Goal: Answer question/provide support

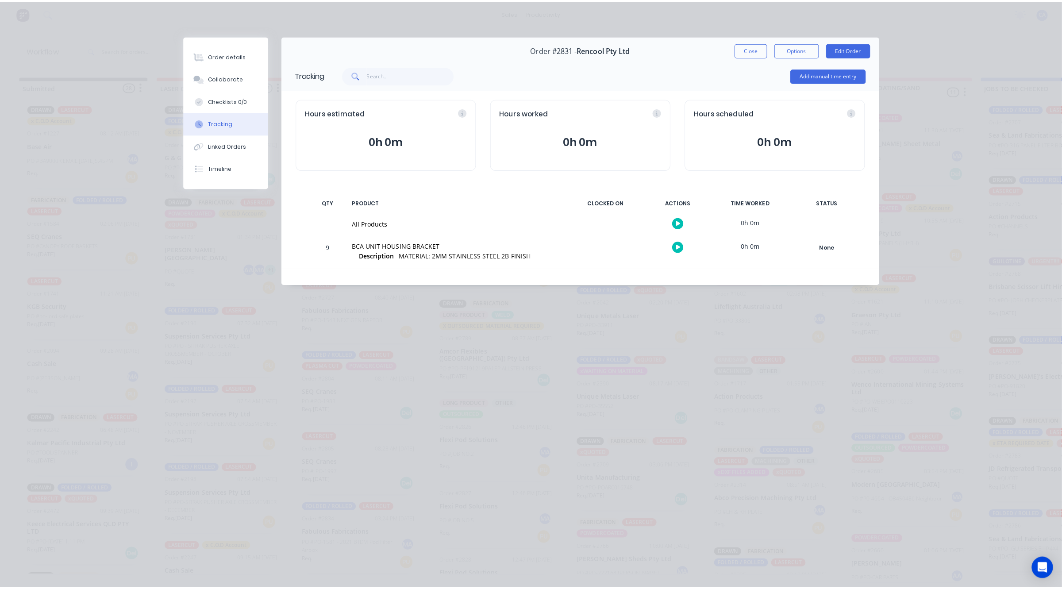
scroll to position [632, 0]
click at [790, 74] on button "Add manual time entry" at bounding box center [821, 74] width 75 height 14
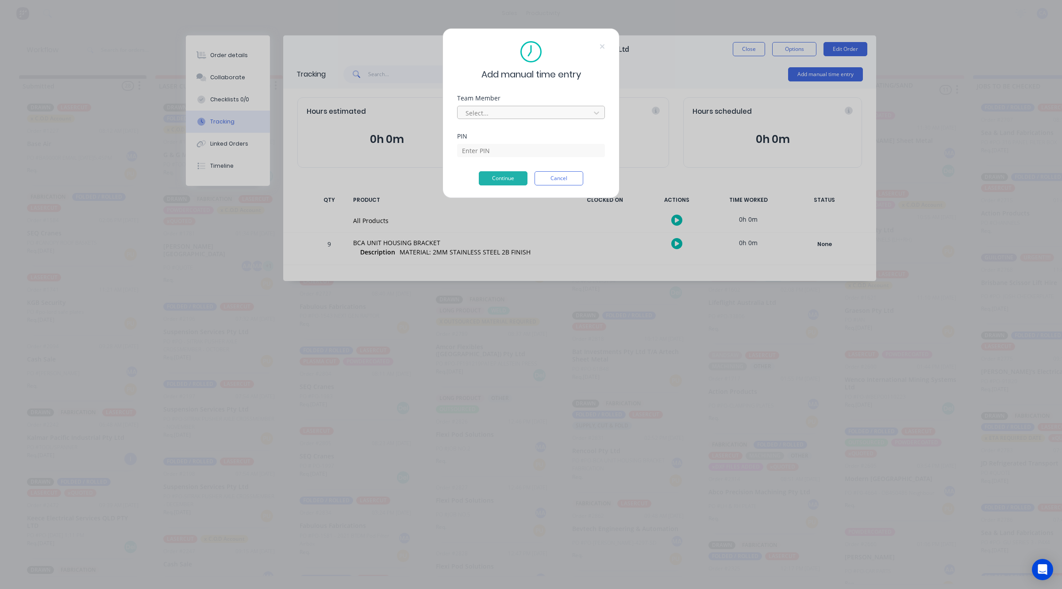
click at [527, 121] on div "Team Member Select..." at bounding box center [531, 114] width 148 height 38
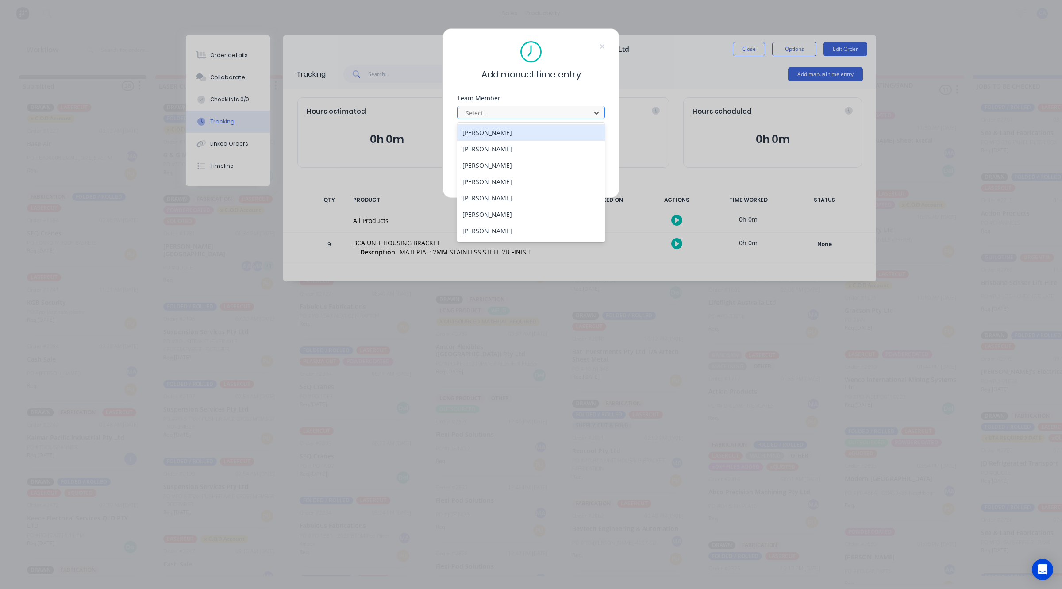
click at [527, 116] on div at bounding box center [524, 112] width 121 height 11
click at [479, 199] on div "[PERSON_NAME]" at bounding box center [531, 198] width 148 height 16
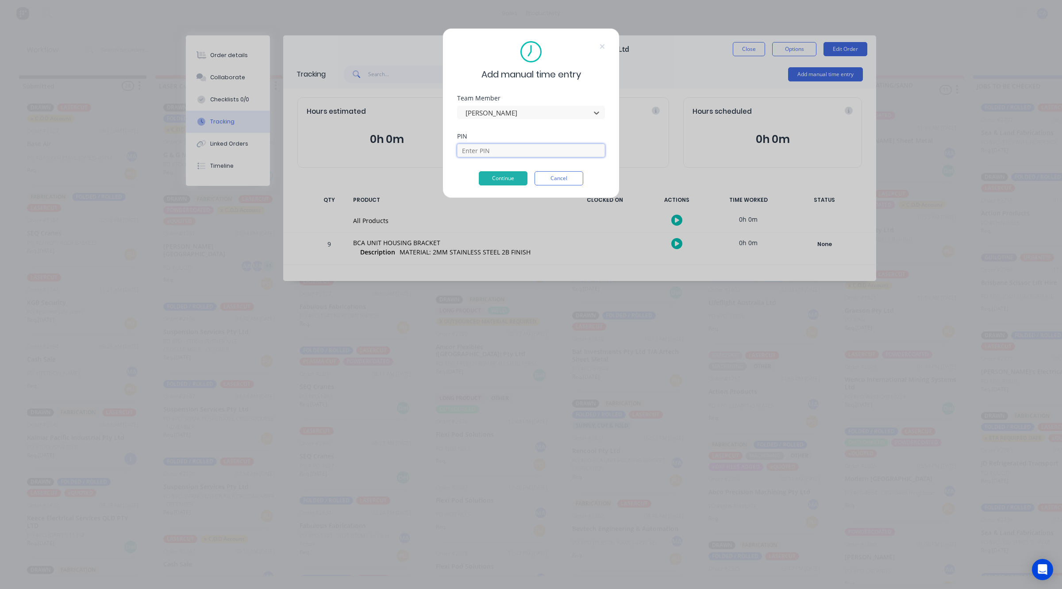
click at [485, 145] on input at bounding box center [531, 150] width 148 height 13
type input "3699"
click at [507, 183] on button "Continue" at bounding box center [503, 178] width 49 height 14
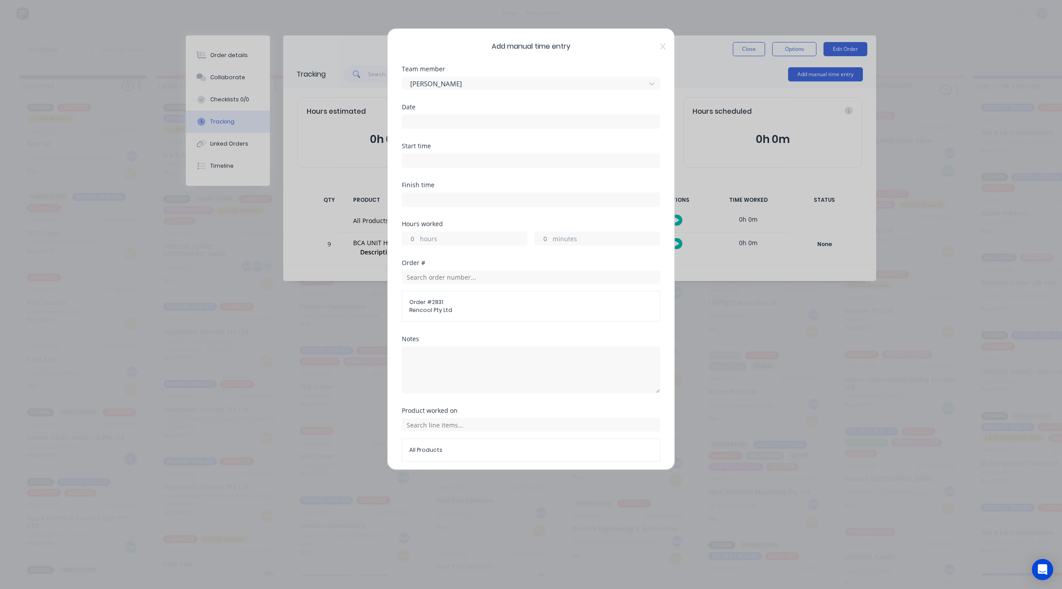
click at [445, 117] on input at bounding box center [530, 121] width 257 height 13
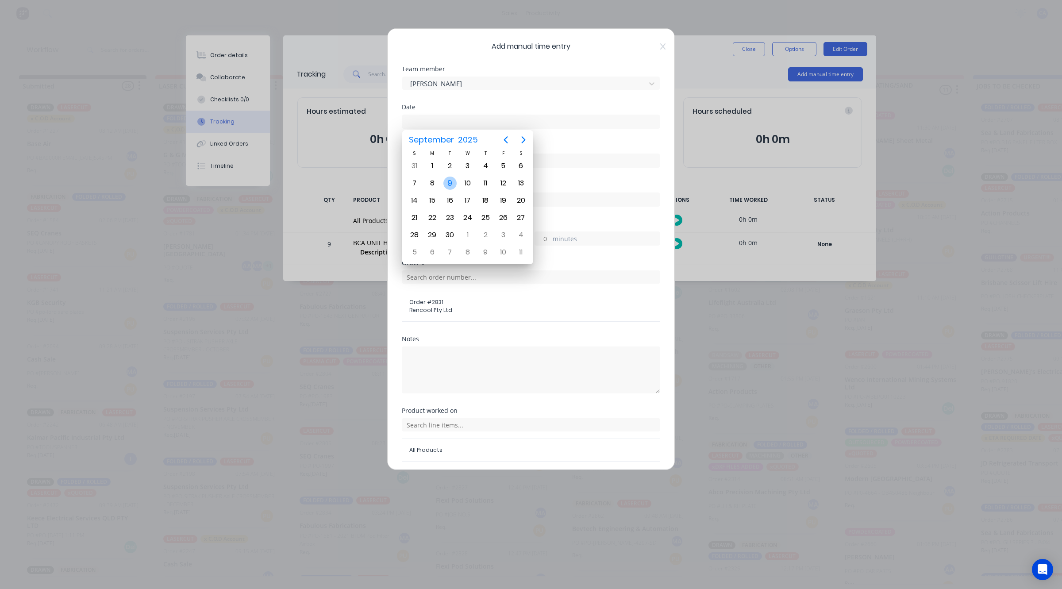
click at [451, 183] on div "9" at bounding box center [449, 182] width 13 height 13
type input "[DATE]"
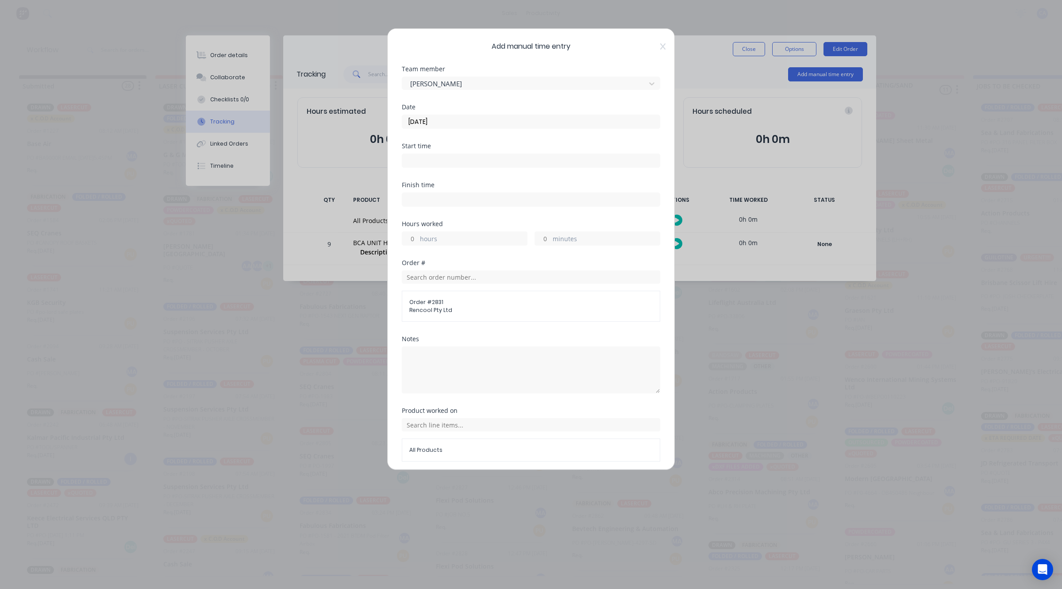
click at [539, 239] on input "minutes" at bounding box center [542, 238] width 15 height 13
type input "20"
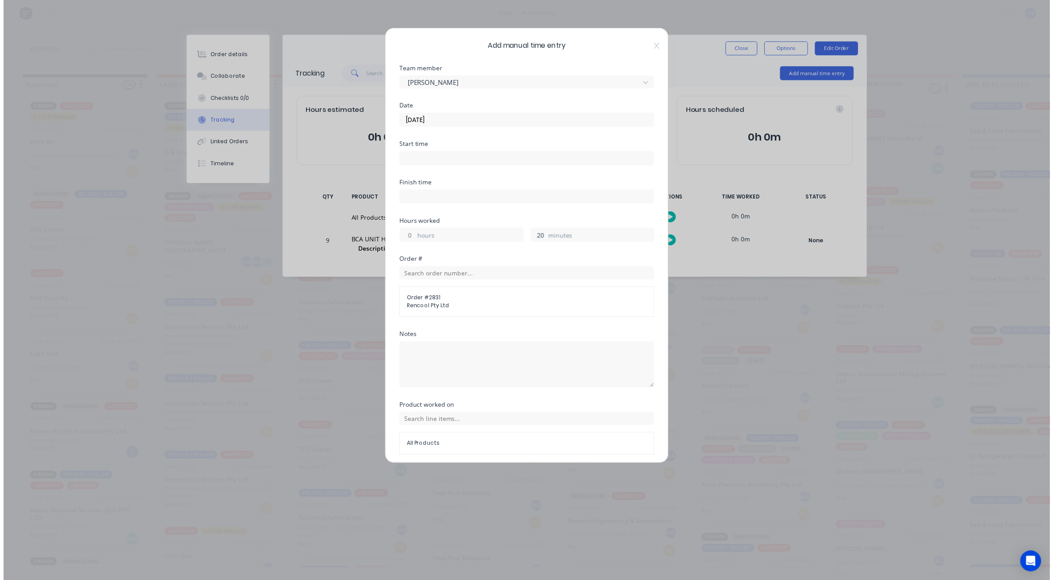
scroll to position [34, 0]
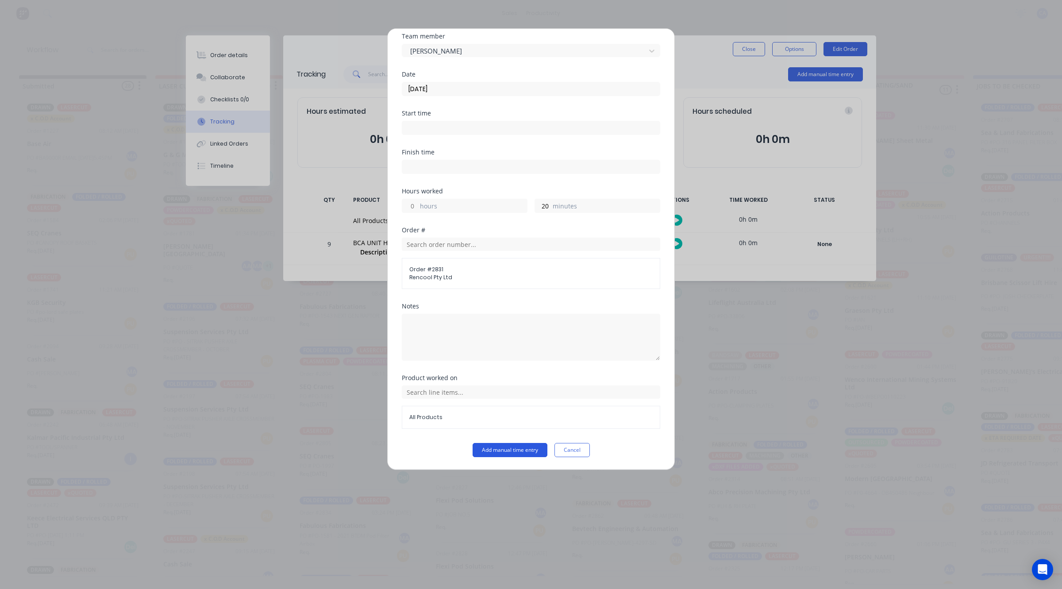
click at [525, 452] on button "Add manual time entry" at bounding box center [509, 450] width 75 height 14
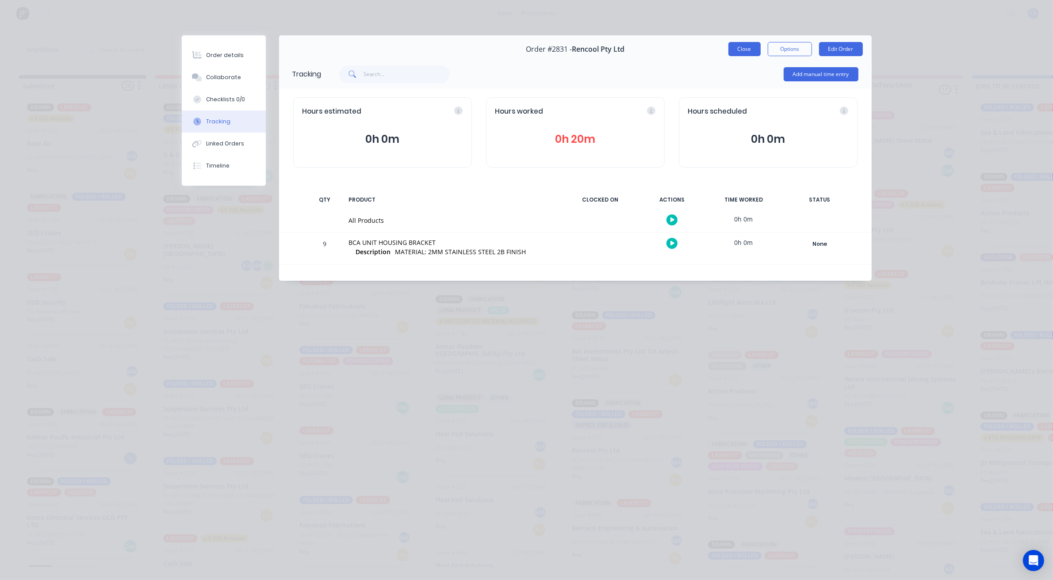
drag, startPoint x: 748, startPoint y: 49, endPoint x: 689, endPoint y: 92, distance: 73.2
click at [748, 49] on button "Close" at bounding box center [745, 49] width 32 height 14
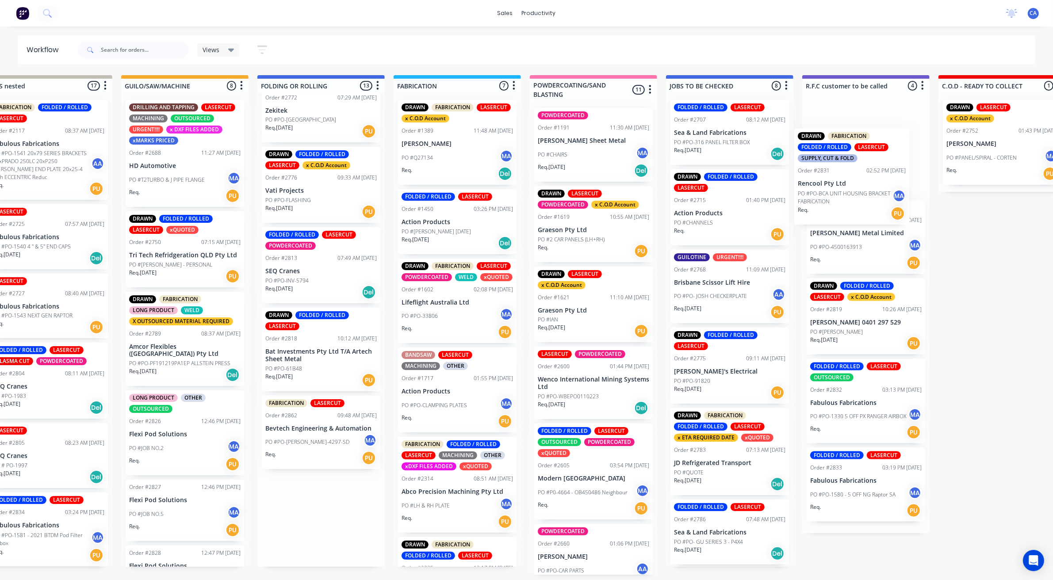
scroll to position [0, 308]
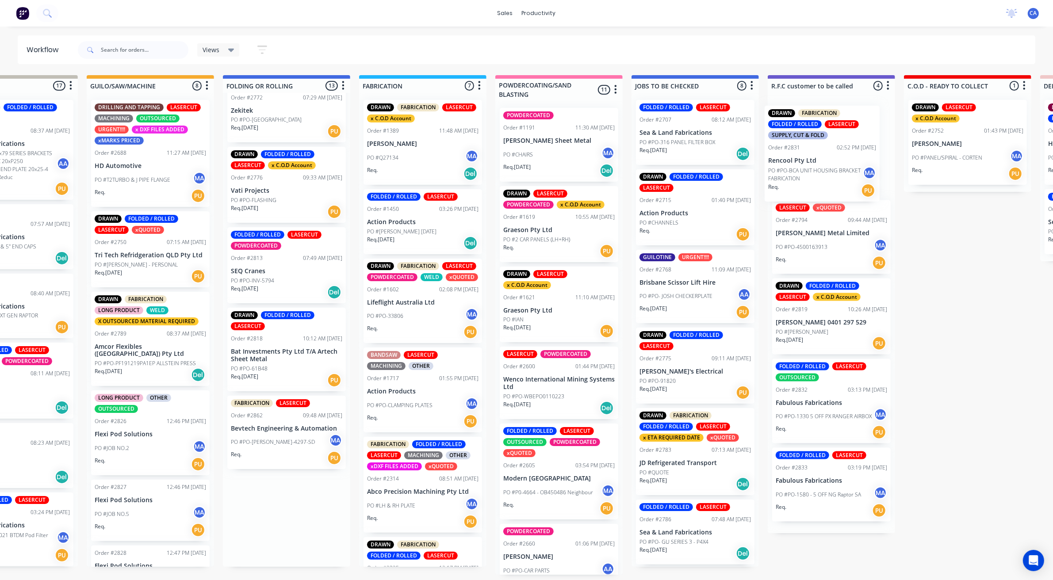
drag, startPoint x: 584, startPoint y: 467, endPoint x: 781, endPoint y: 163, distance: 362.4
click at [782, 164] on div "Submitted 28 Sort By Created date Required date Order number Customer name Most…" at bounding box center [838, 325] width 2373 height 500
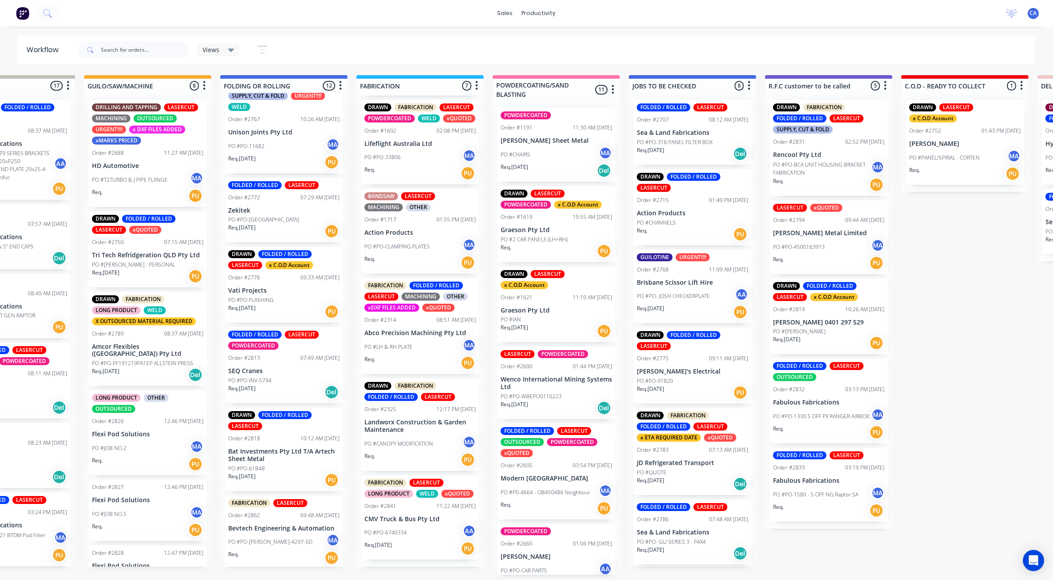
scroll to position [3, 344]
click at [284, 543] on div "PO #PO-[PERSON_NAME]-4297-SD [GEOGRAPHIC_DATA]" at bounding box center [283, 542] width 111 height 17
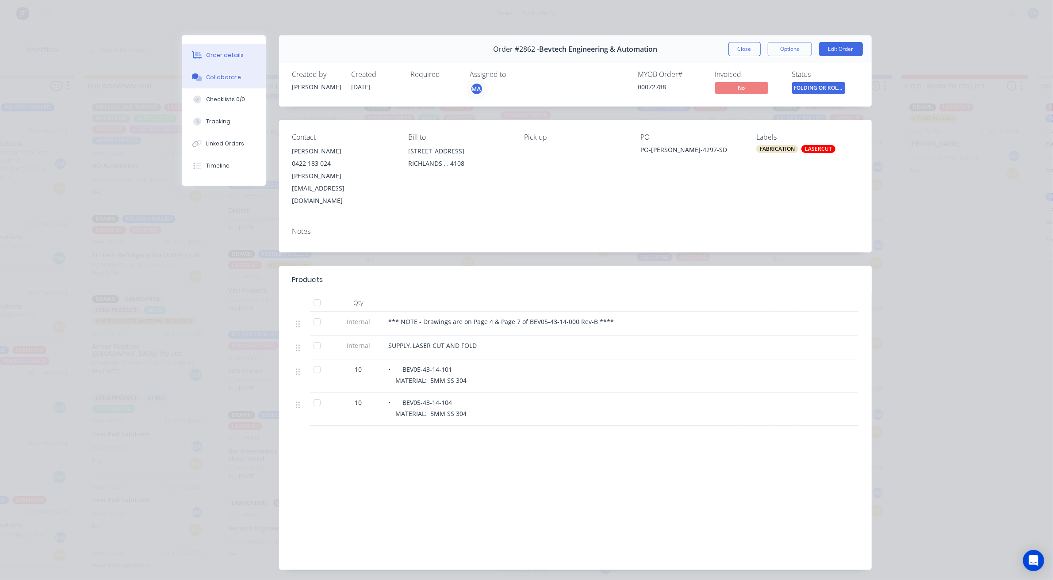
click at [224, 83] on button "Collaborate" at bounding box center [224, 77] width 84 height 22
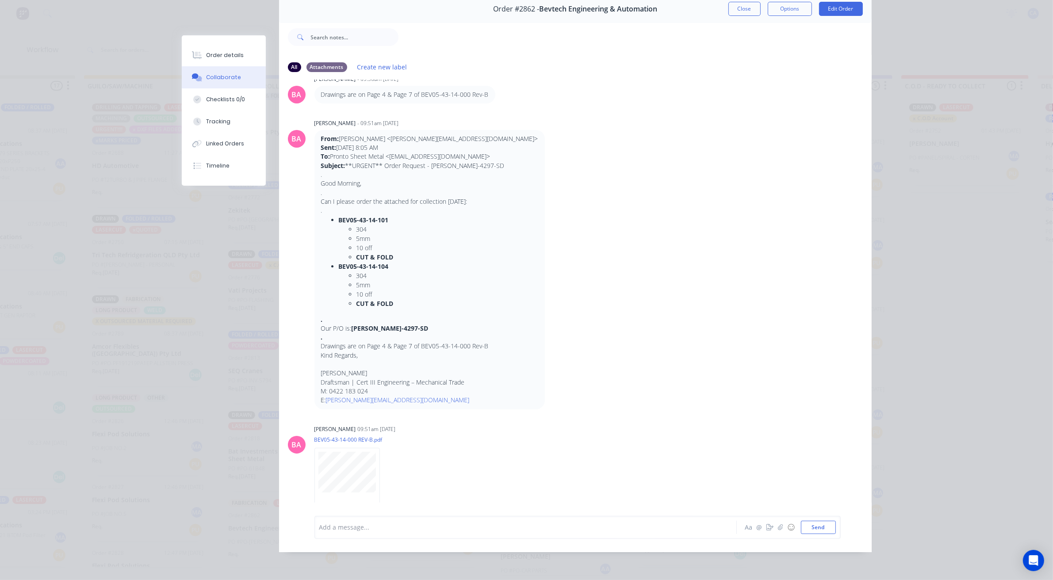
scroll to position [55, 0]
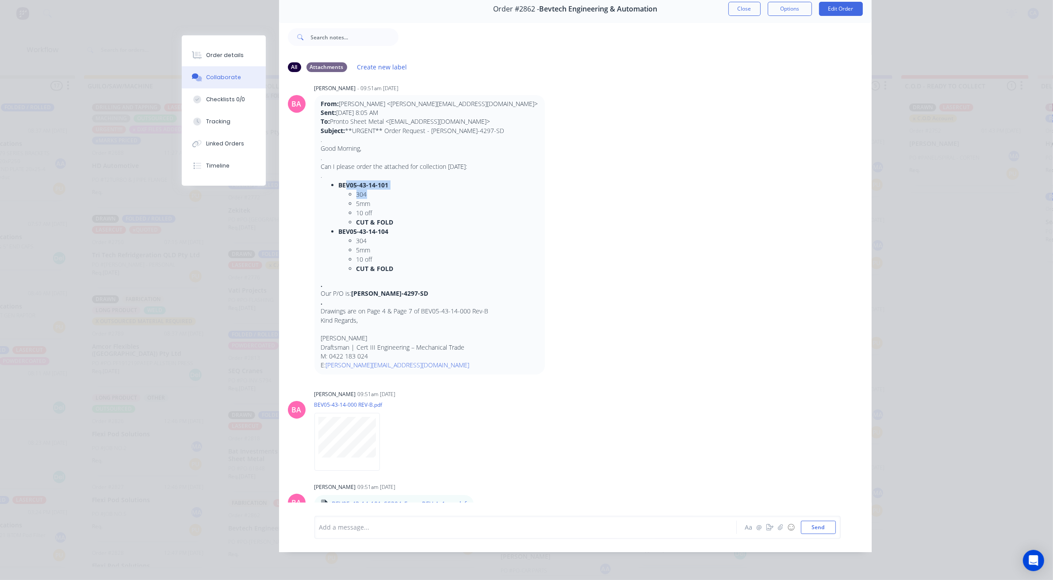
drag, startPoint x: 404, startPoint y: 183, endPoint x: 408, endPoint y: 184, distance: 4.6
click at [408, 184] on li "BEV05-43-14-101 304 5mm 10 off CUT & FOLD" at bounding box center [438, 203] width 199 height 46
drag, startPoint x: 353, startPoint y: 220, endPoint x: 386, endPoint y: 224, distance: 33.4
click at [386, 227] on li "BEV05-43-14-104 304 5mm 10 off CUT & FOLD" at bounding box center [438, 250] width 199 height 46
click at [386, 236] on li "304" at bounding box center [448, 240] width 182 height 9
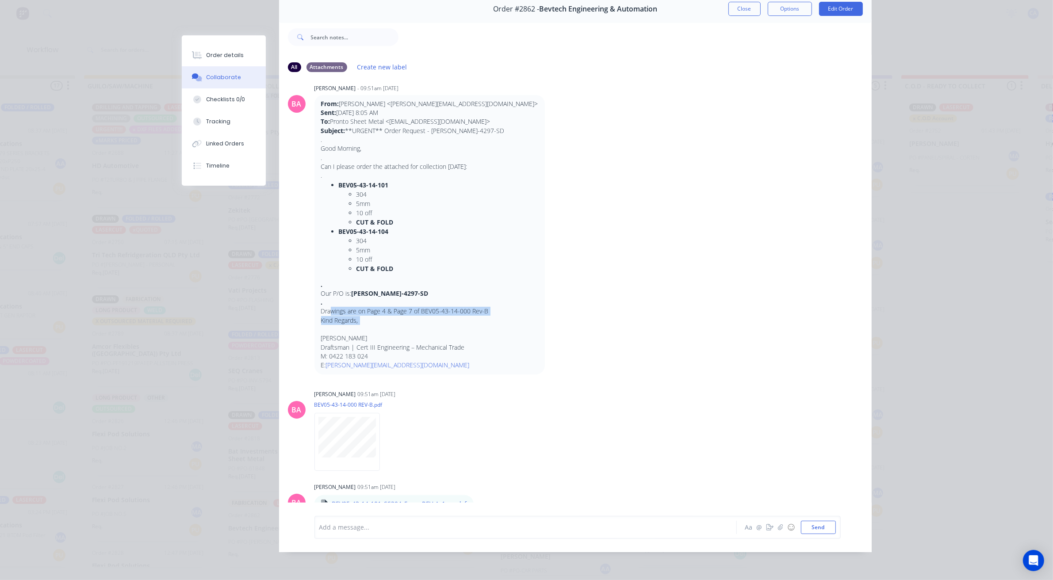
click at [411, 319] on div "From: [PERSON_NAME] <[PERSON_NAME][EMAIL_ADDRESS][DOMAIN_NAME]> Sent: [DATE] 8:…" at bounding box center [429, 235] width 217 height 271
drag, startPoint x: 392, startPoint y: 303, endPoint x: 387, endPoint y: 301, distance: 5.2
click at [392, 307] on p "Drawings are on Page 4 & Page 7 of BEV05-43-14-000 Rev-B" at bounding box center [429, 311] width 217 height 9
click at [380, 307] on p "Drawings are on Page 4 & Page 7 of BEV05-43-14-000 Rev-B" at bounding box center [429, 311] width 217 height 9
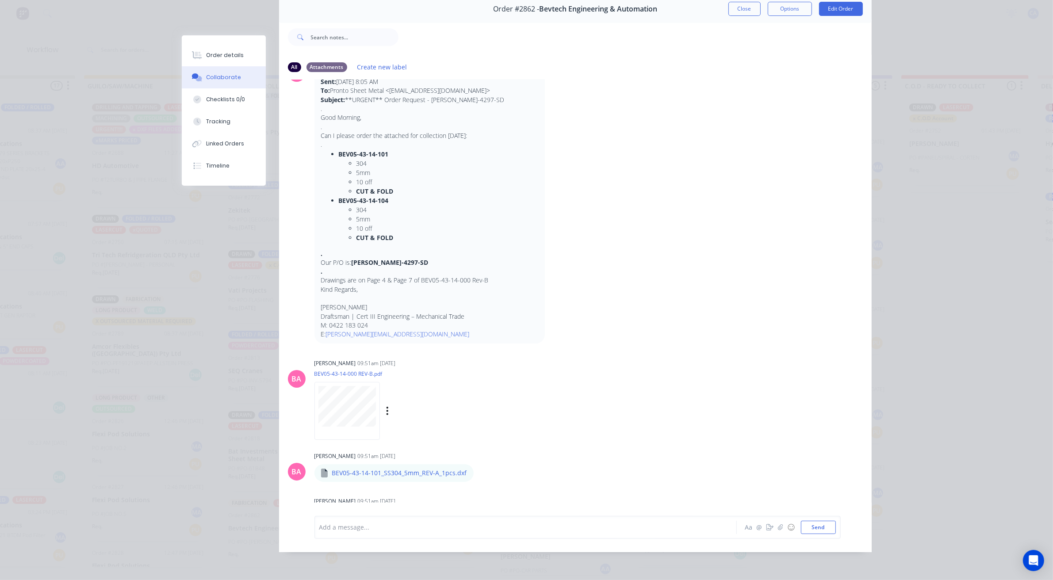
scroll to position [103, 0]
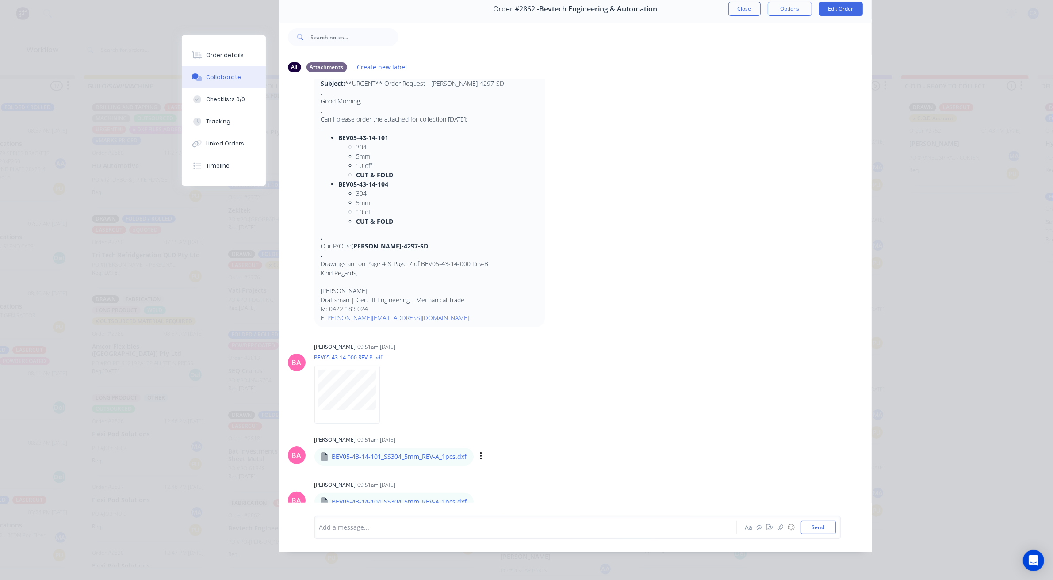
click at [374, 447] on div "BEV05-43-14-101_SS304_5mm_REV-A_1pcs.dxf" at bounding box center [443, 451] width 258 height 8
drag, startPoint x: 436, startPoint y: 496, endPoint x: 502, endPoint y: 500, distance: 66.5
click at [456, 500] on div "BA [PERSON_NAME] - 09:50am [DATE] Drawings are on Page 4 & Page 7 of BEV05-43-1…" at bounding box center [575, 291] width 593 height 423
click at [502, 500] on div "BEV05-43-14-104_SS304_5mm_REV-A_1pcs.dxf Labels Download" at bounding box center [443, 502] width 258 height 19
